Goal: Transaction & Acquisition: Book appointment/travel/reservation

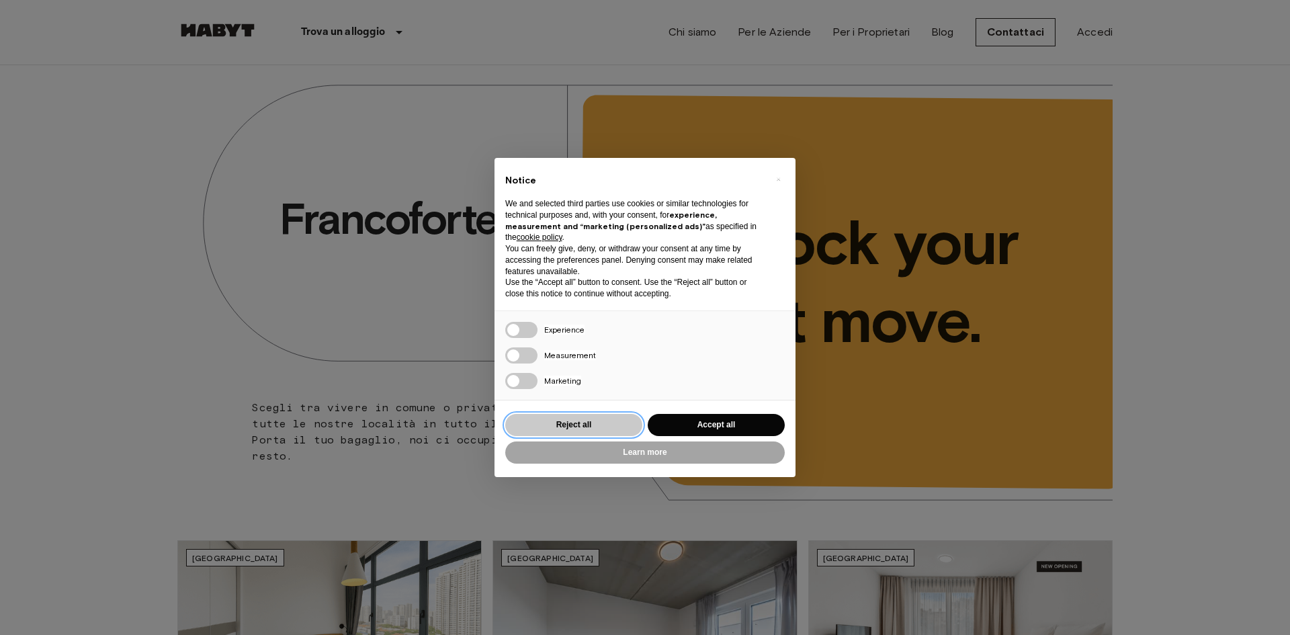
drag, startPoint x: 603, startPoint y: 427, endPoint x: 615, endPoint y: 431, distance: 11.9
click at [606, 428] on button "Reject all" at bounding box center [573, 425] width 137 height 22
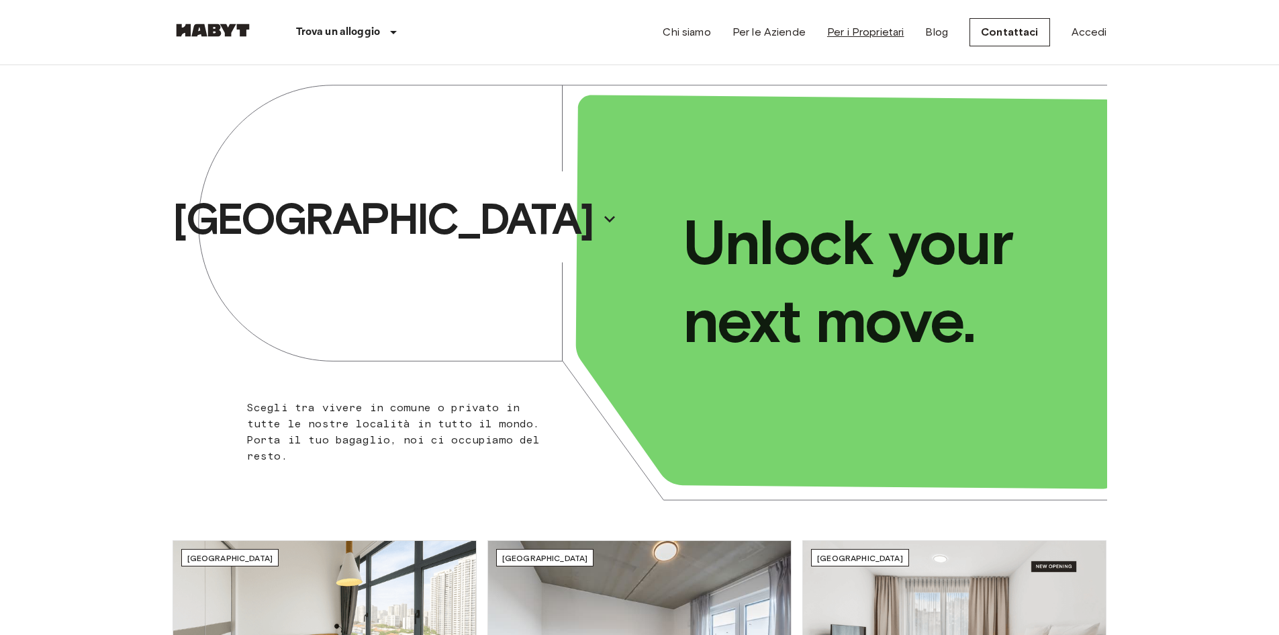
click at [874, 33] on link "Per i Proprietari" at bounding box center [865, 32] width 77 height 16
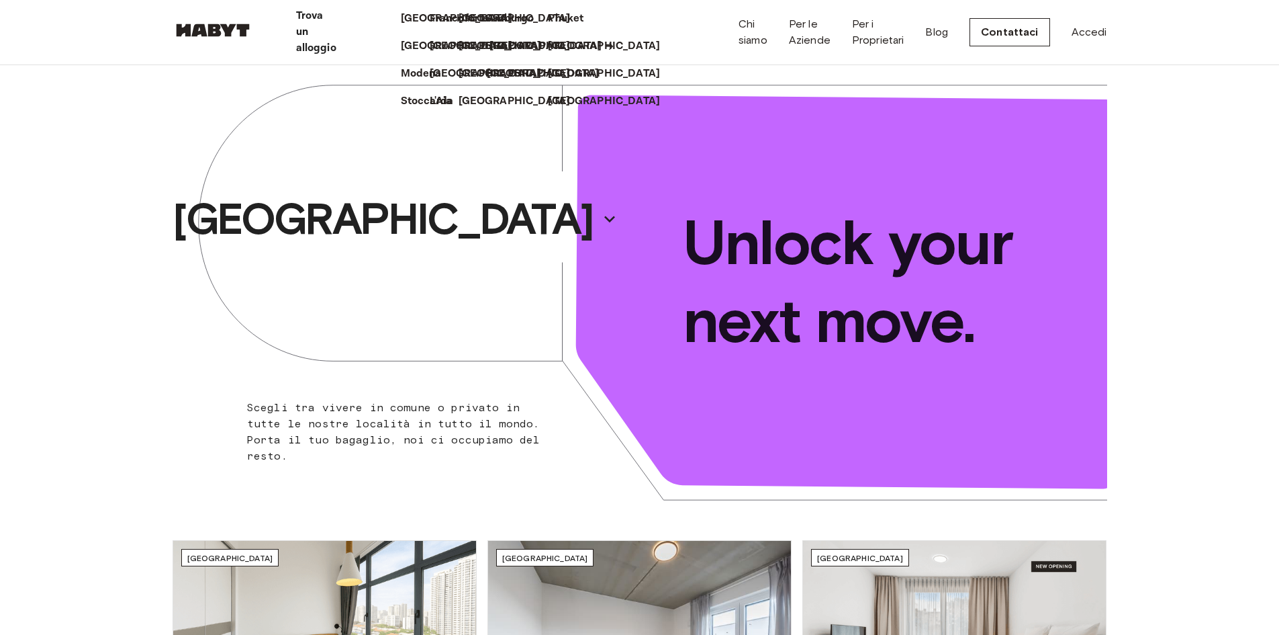
click at [490, 54] on p "Milano" at bounding box center [546, 46] width 112 height 16
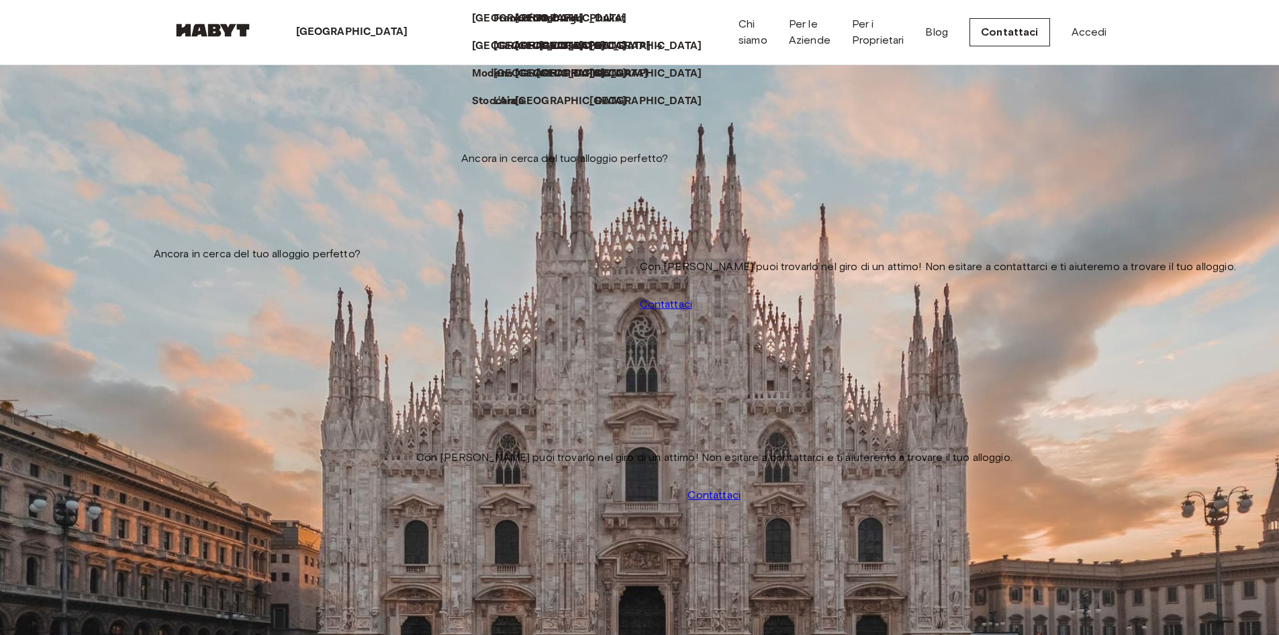
click at [539, 54] on p "Milano" at bounding box center [595, 46] width 112 height 16
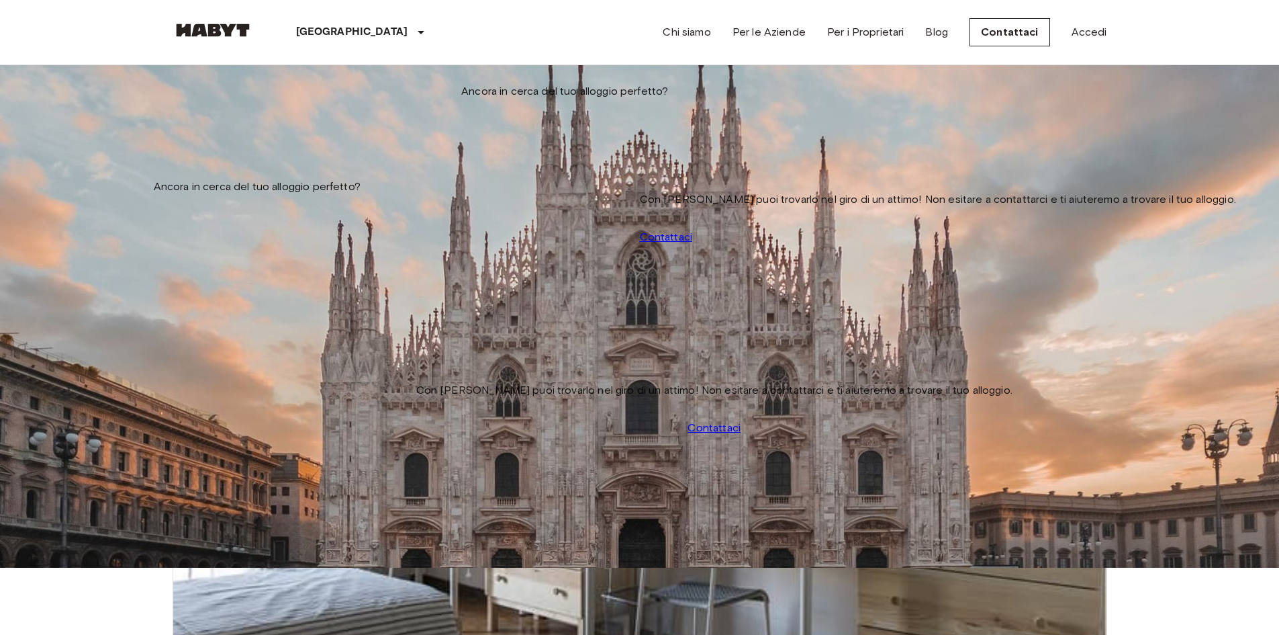
scroll to position [24, 0]
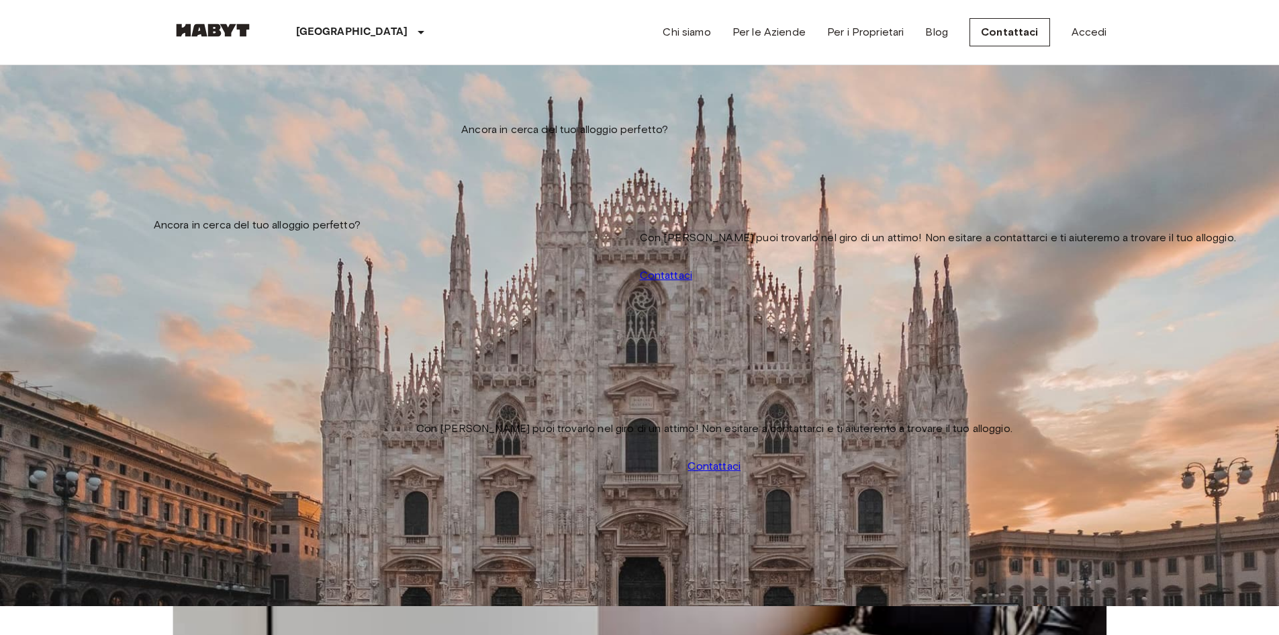
scroll to position [67, 0]
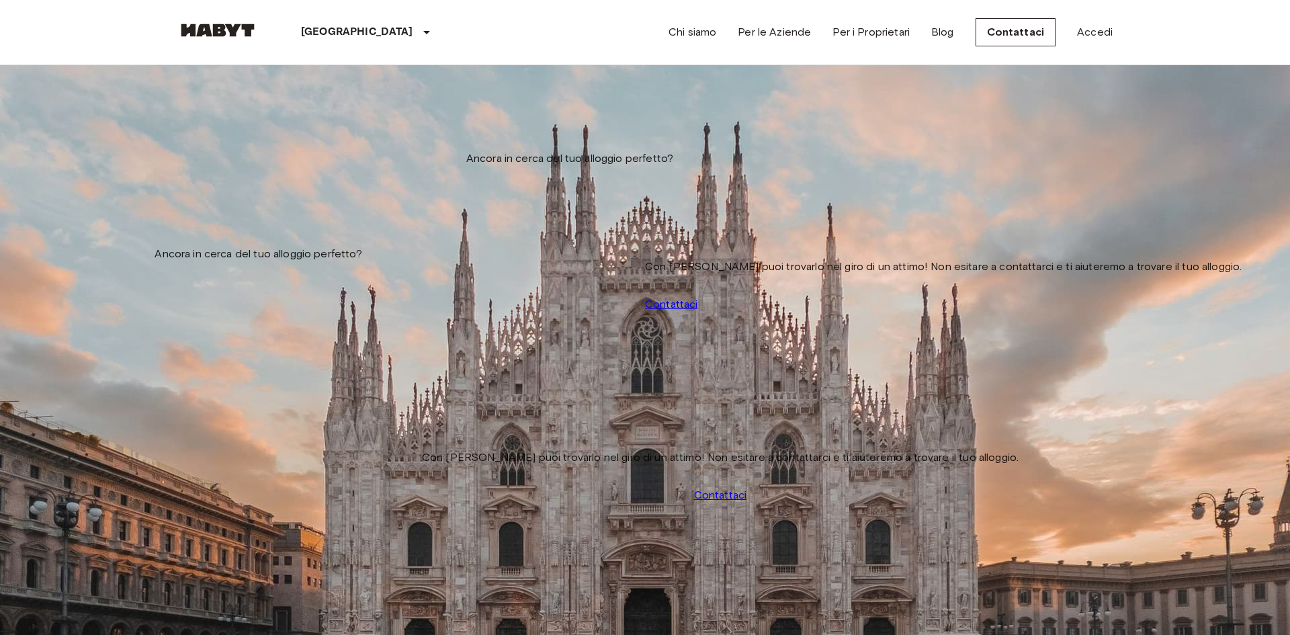
type input "******"
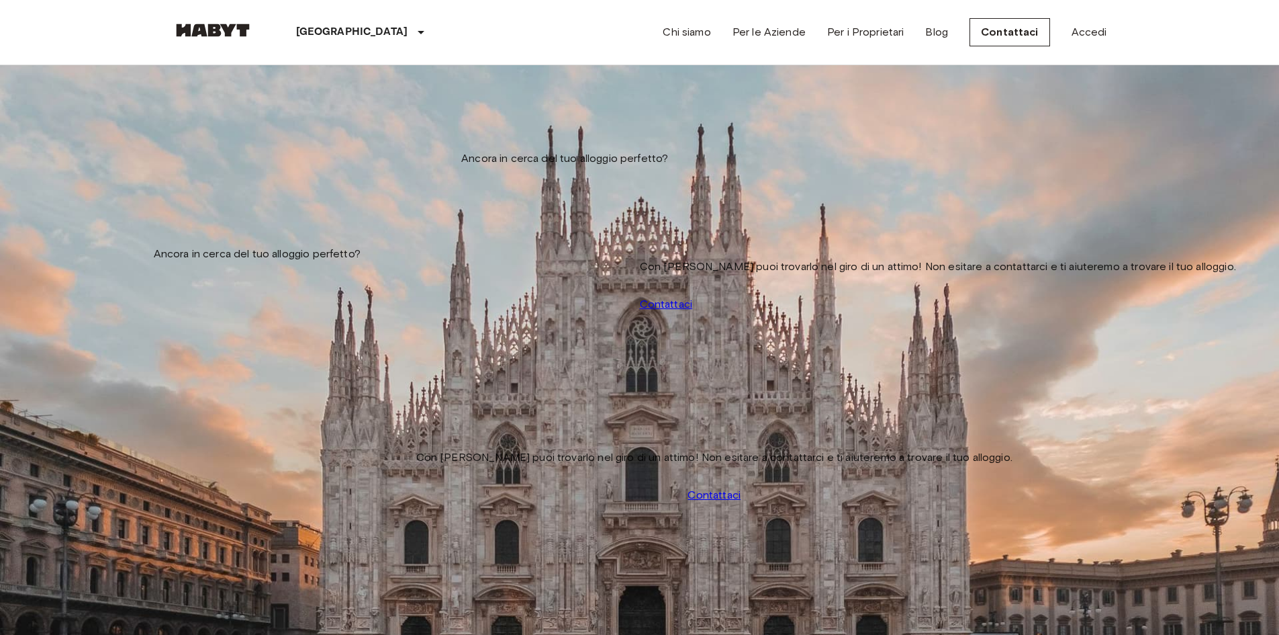
click at [247, 130] on input "Data di check-in" at bounding box center [220, 136] width 95 height 13
click at [173, 188] on icon "Next month" at bounding box center [164, 196] width 16 height 16
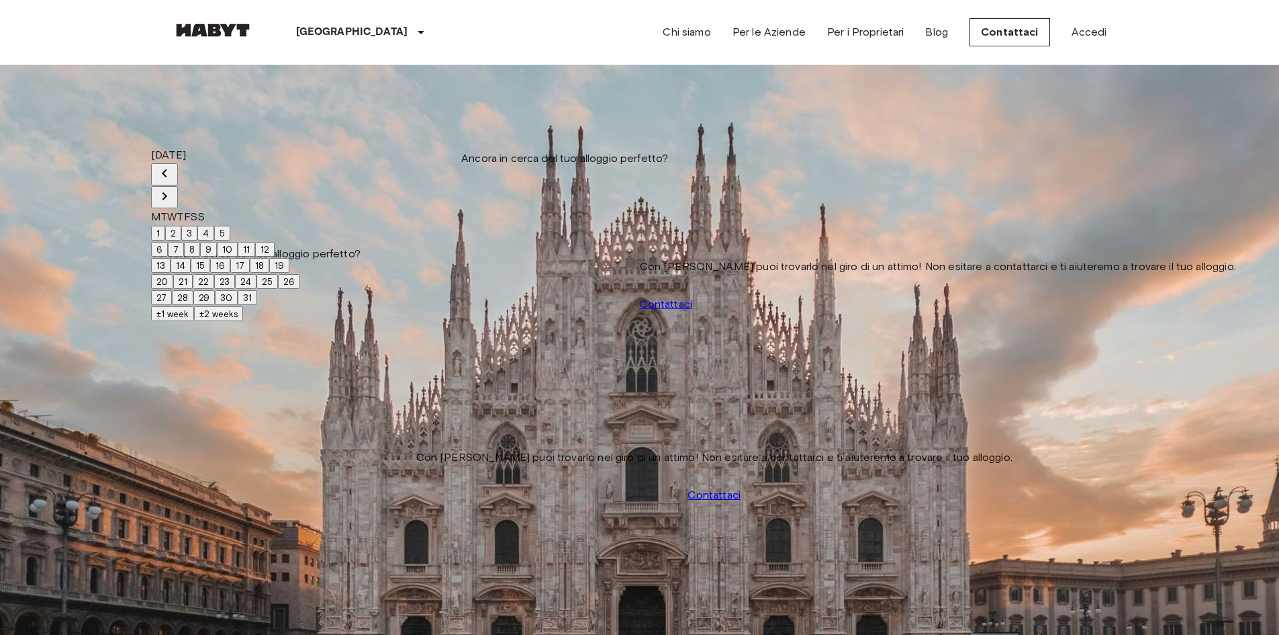
click at [165, 226] on button "1" at bounding box center [158, 233] width 14 height 15
type input "**********"
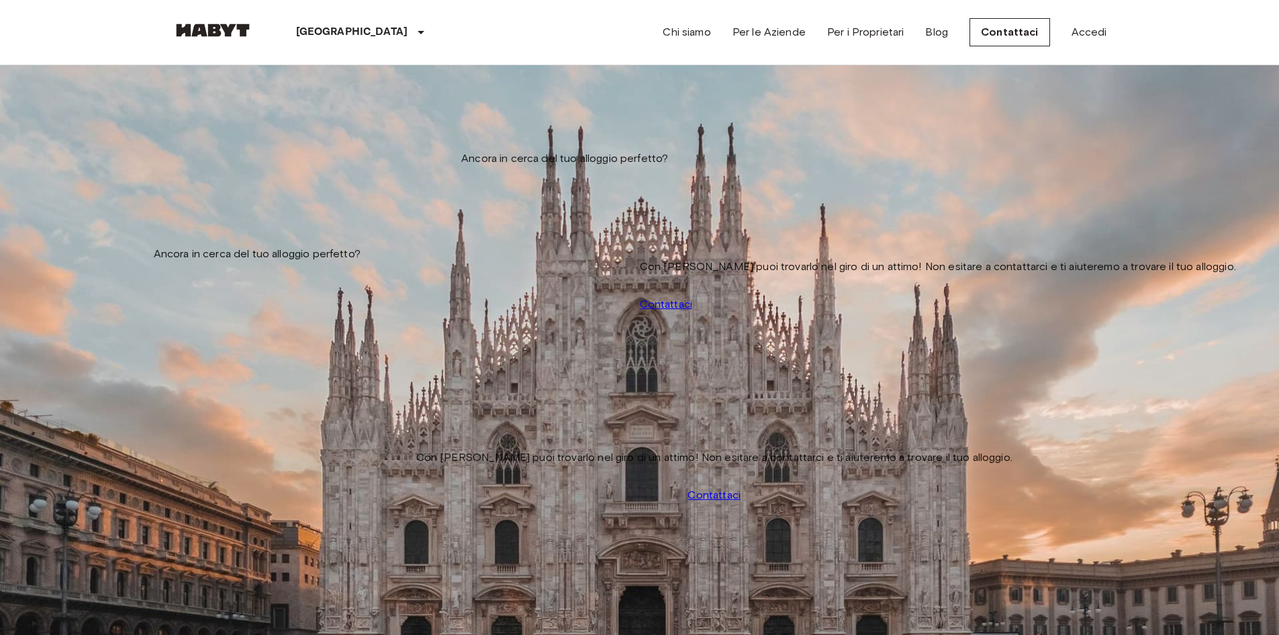
click at [434, 218] on div "Non ci sono stanze disponibili che corrispondono alla tua ricerca. Prova a camb…" at bounding box center [640, 226] width 935 height 16
